Goal: Obtain resource: Download file/media

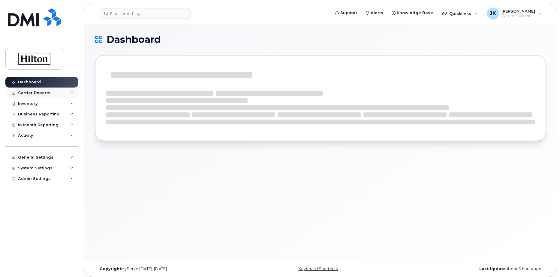
click at [40, 93] on div "Carrier Reports" at bounding box center [34, 93] width 32 height 5
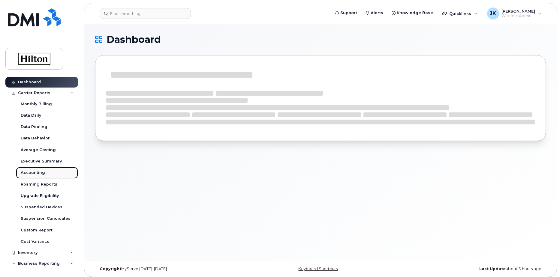
click at [29, 172] on div "Accounting" at bounding box center [33, 172] width 24 height 5
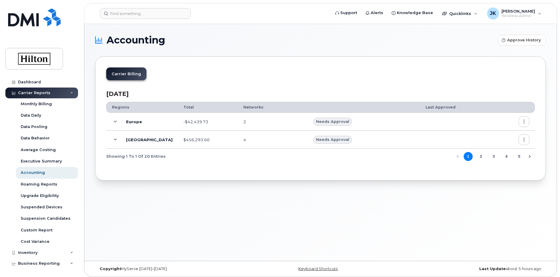
click at [116, 140] on icon at bounding box center [115, 139] width 3 height 3
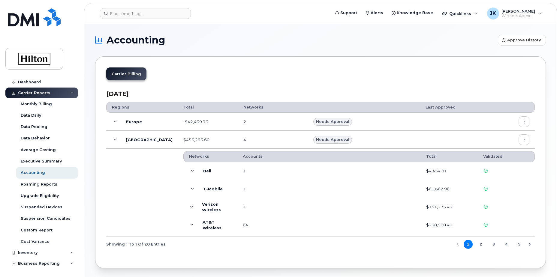
click at [525, 140] on icon "button" at bounding box center [524, 140] width 4 height 4
click at [491, 175] on span "Download" at bounding box center [496, 175] width 23 height 5
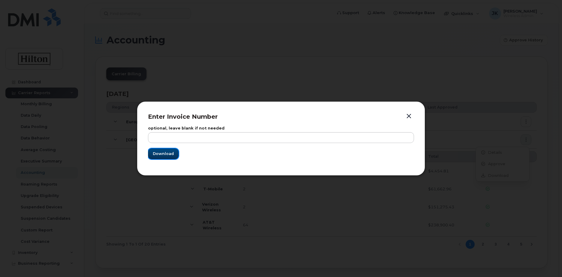
click at [170, 153] on span "Download" at bounding box center [163, 154] width 21 height 6
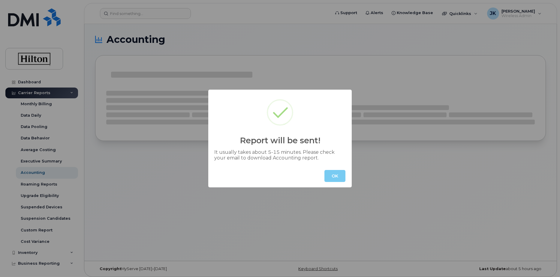
click at [332, 176] on button "OK" at bounding box center [334, 176] width 21 height 12
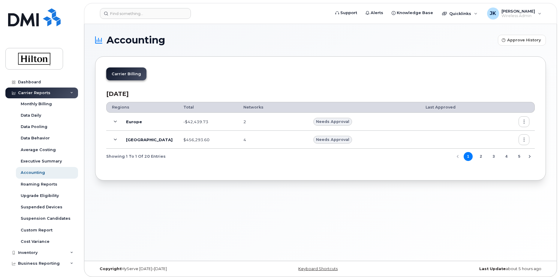
click at [525, 140] on icon "button" at bounding box center [524, 140] width 4 height 4
click at [499, 174] on span "Download" at bounding box center [496, 175] width 23 height 5
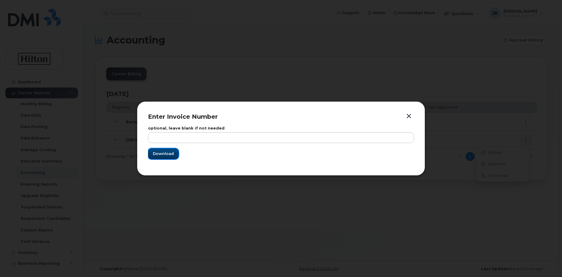
click at [165, 155] on span "Download" at bounding box center [163, 154] width 21 height 6
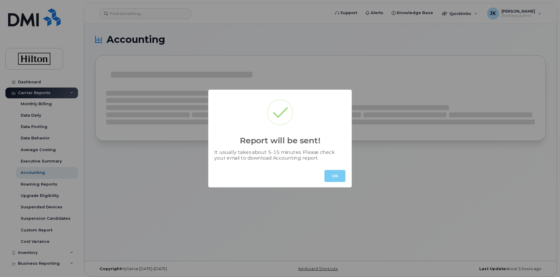
click at [337, 176] on button "OK" at bounding box center [334, 176] width 21 height 12
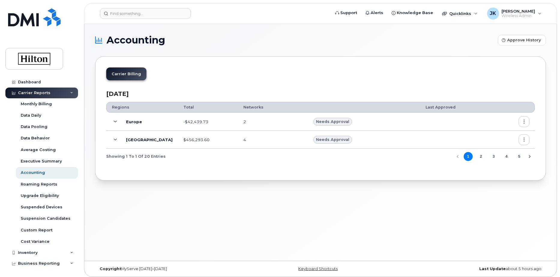
click at [115, 139] on icon at bounding box center [115, 139] width 3 height 3
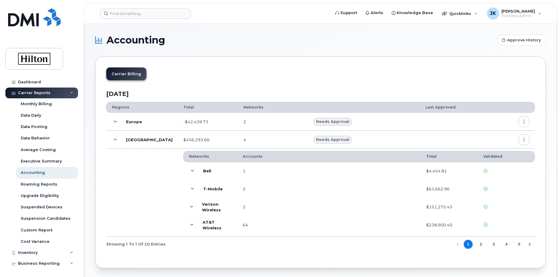
click at [191, 170] on icon at bounding box center [192, 171] width 3 height 3
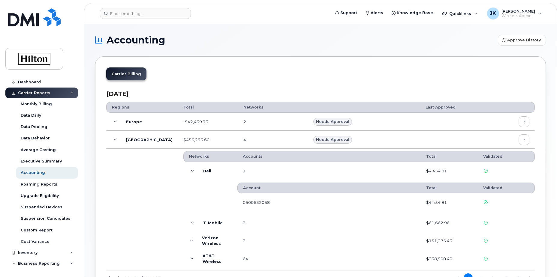
click at [191, 170] on icon at bounding box center [192, 171] width 3 height 3
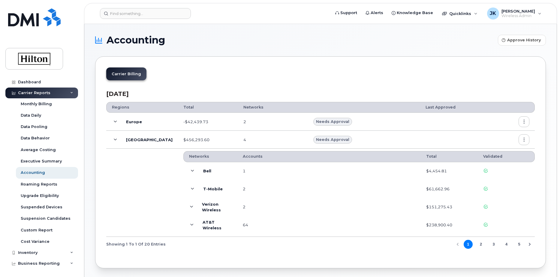
click at [526, 144] on button "button" at bounding box center [524, 139] width 11 height 11
click at [395, 77] on div "Carrier Billing" at bounding box center [320, 77] width 429 height 18
click at [191, 190] on icon at bounding box center [192, 189] width 3 height 3
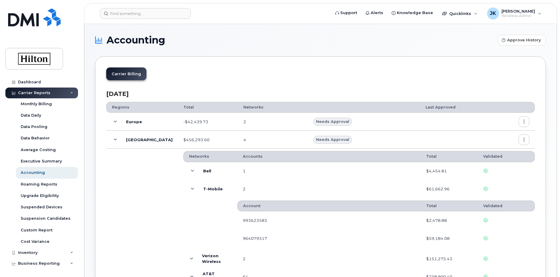
scroll to position [30, 0]
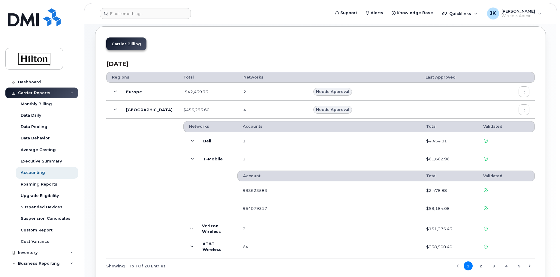
click at [191, 160] on icon at bounding box center [192, 159] width 3 height 3
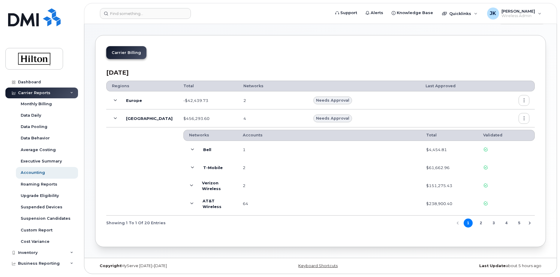
click at [190, 184] on icon at bounding box center [191, 185] width 3 height 3
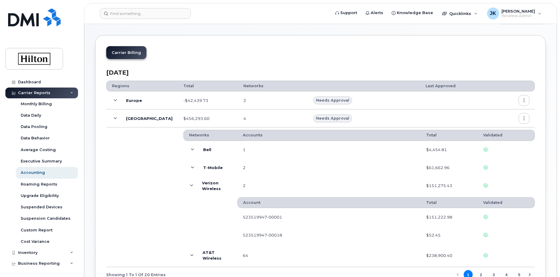
scroll to position [30, 0]
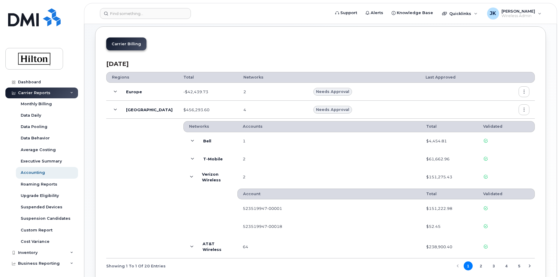
click at [190, 177] on icon at bounding box center [191, 177] width 3 height 3
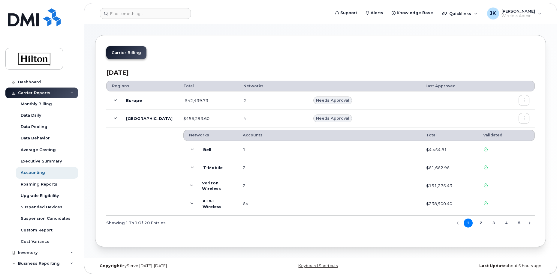
click at [190, 202] on icon at bounding box center [191, 203] width 3 height 3
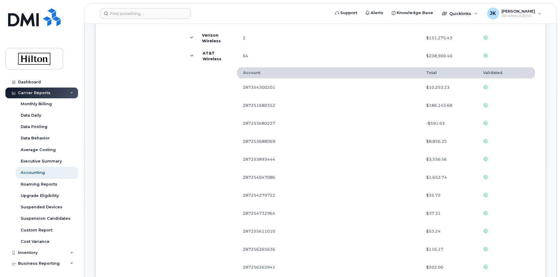
scroll to position [19, 0]
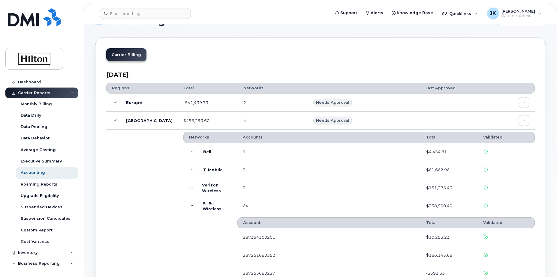
click at [190, 206] on icon at bounding box center [191, 205] width 3 height 3
